Goal: Answer question/provide support: Answer question/provide support

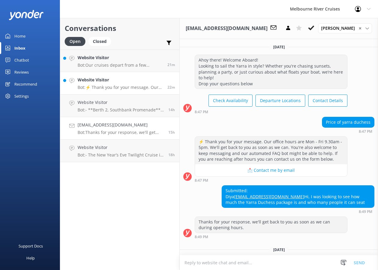
click at [85, 78] on h4 "Website Visitor" at bounding box center [120, 79] width 85 height 7
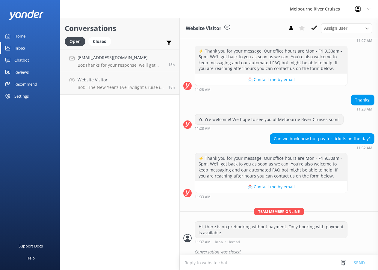
scroll to position [190, 0]
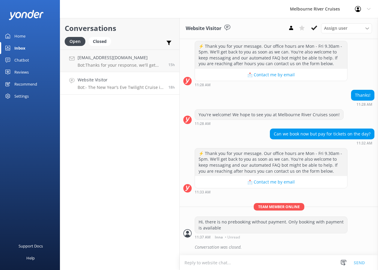
click at [133, 86] on p "Bot: - The New Year’s Eve Twilight Cruise is family-friendly, with prices for c…" at bounding box center [121, 87] width 86 height 5
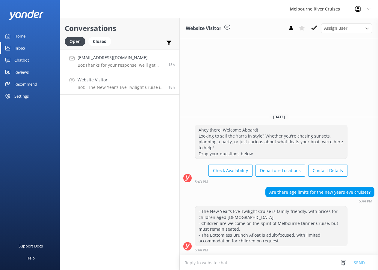
click at [130, 63] on p "Bot: Thanks for your response, we'll get back to you as soon as we can during o…" at bounding box center [121, 64] width 86 height 5
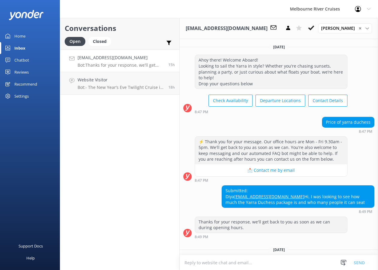
scroll to position [40, 0]
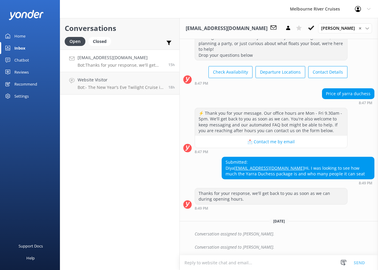
click at [140, 95] on div "Conversations Open Closed Important Assigned to me Unassigned [EMAIL_ADDRESS][D…" at bounding box center [120, 144] width 120 height 252
click at [141, 90] on link "Website Visitor Bot: - The New Year’s Eve Twilight Cruise is family-friendly, w…" at bounding box center [119, 83] width 119 height 22
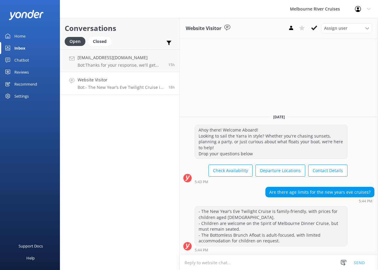
click at [148, 86] on p "Bot: - The New Year’s Eve Twilight Cruise is family-friendly, with prices for c…" at bounding box center [121, 87] width 86 height 5
click at [317, 29] on icon at bounding box center [315, 28] width 6 height 6
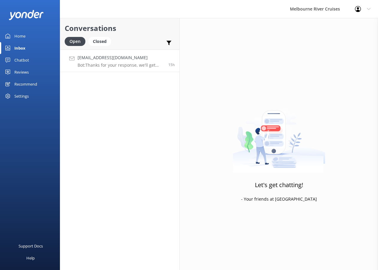
click at [101, 62] on p "Bot: Thanks for your response, we'll get back to you as soon as we can during o…" at bounding box center [121, 64] width 86 height 5
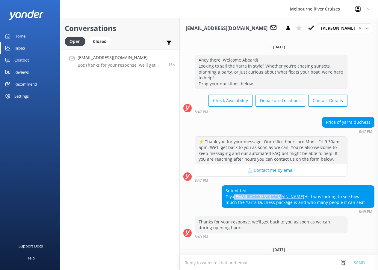
drag, startPoint x: 271, startPoint y: 201, endPoint x: 225, endPoint y: 200, distance: 46.2
click at [225, 200] on div "Submitted: Diya [EMAIL_ADDRESS][DOMAIN_NAME] Hi, I was looking to see how much …" at bounding box center [298, 196] width 152 height 22
copy link "[EMAIL_ADDRESS][DOMAIN_NAME]"
drag, startPoint x: 283, startPoint y: 214, endPoint x: 225, endPoint y: 210, distance: 58.0
click at [225, 207] on div "Submitted: Diya [EMAIL_ADDRESS][DOMAIN_NAME] Hi, I was looking to see how much …" at bounding box center [298, 196] width 152 height 22
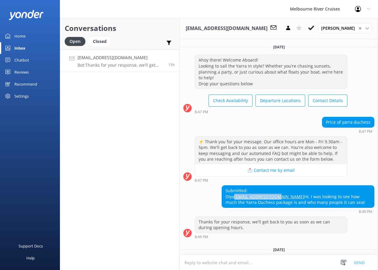
copy div "Hi, I was looking to see how much the Yarra Duchess package is and who many peo…"
click at [81, 9] on div "Melbourne River Cruises Profile Settings Logout" at bounding box center [189, 9] width 378 height 18
click at [112, 63] on p "Bot: Thanks for your response, we'll get back to you as soon as we can during o…" at bounding box center [121, 64] width 86 height 5
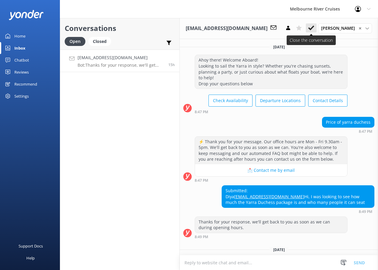
click at [309, 27] on icon at bounding box center [312, 28] width 6 height 6
